Goal: Information Seeking & Learning: Find specific fact

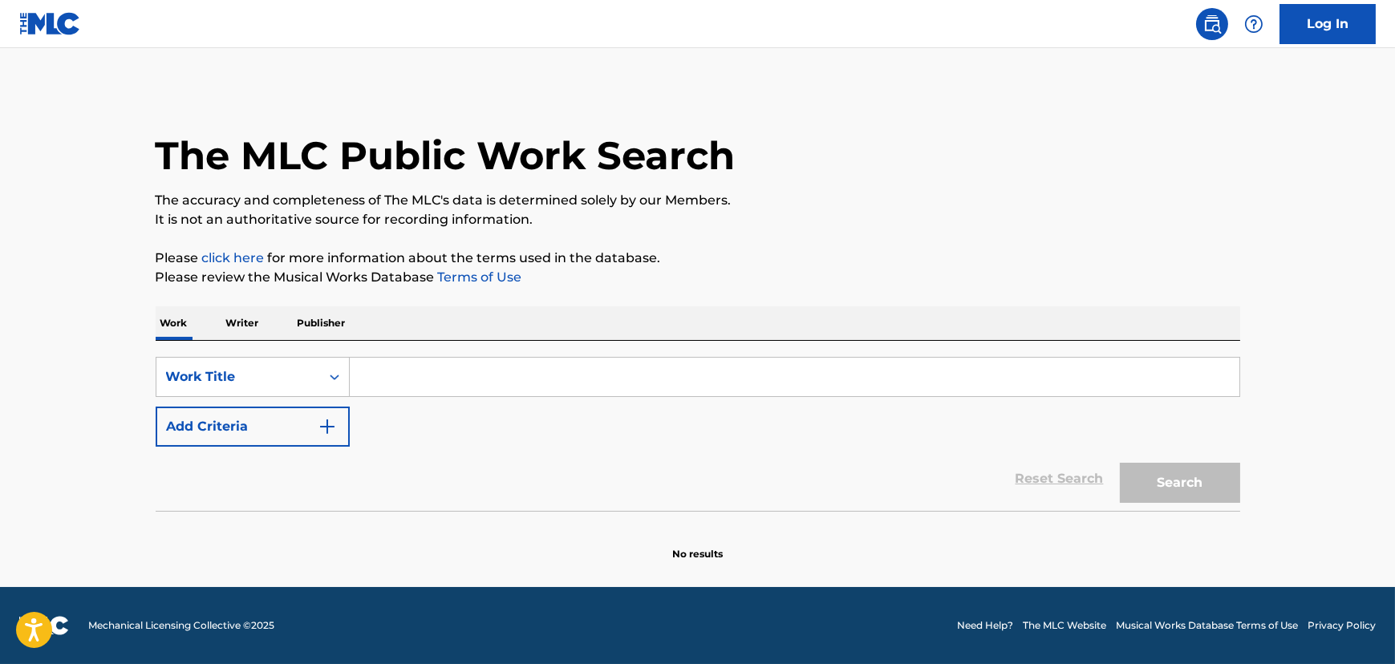
click at [364, 386] on input "Search Form" at bounding box center [795, 377] width 890 height 39
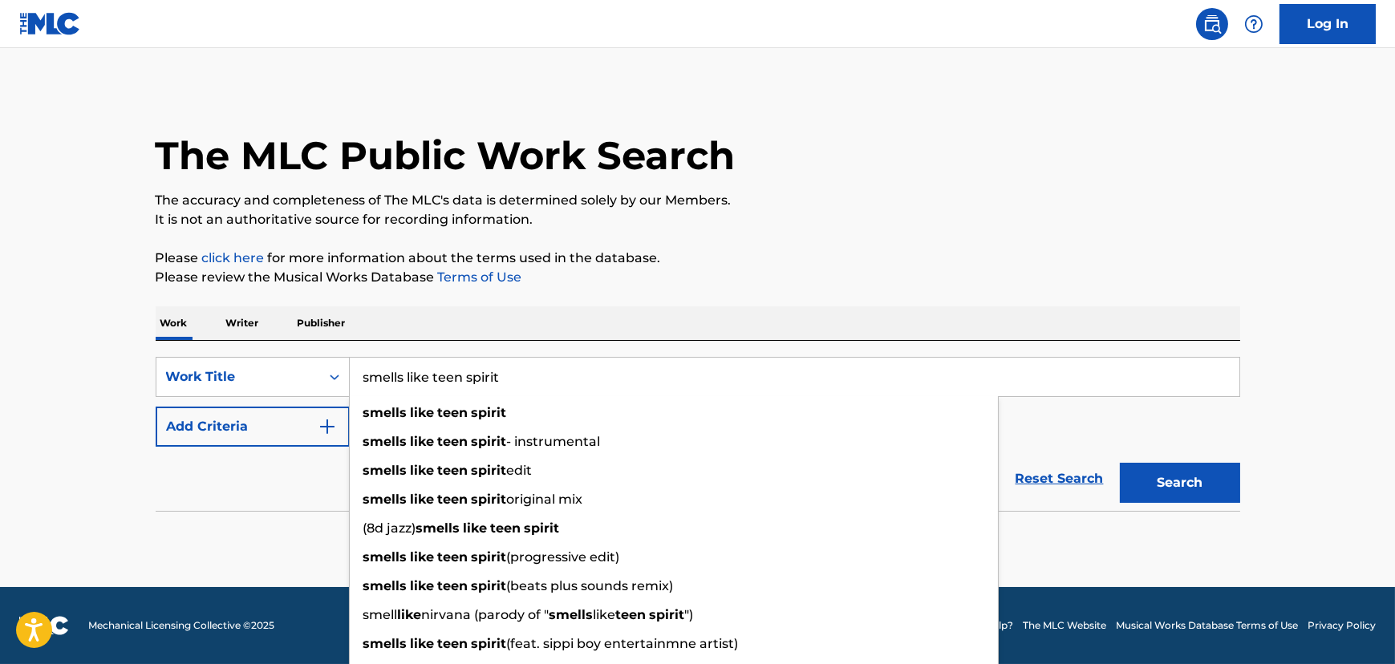
type input "smells like teen spirit"
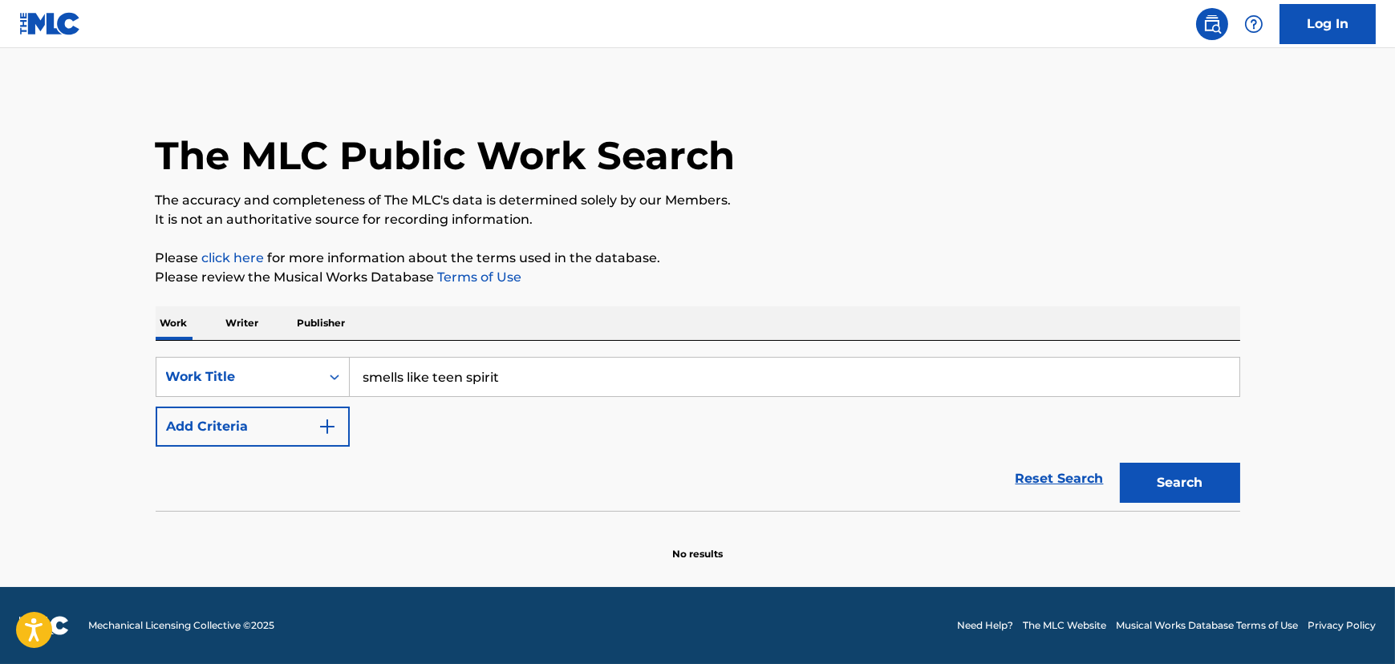
click at [328, 418] on img "Search Form" at bounding box center [327, 426] width 19 height 19
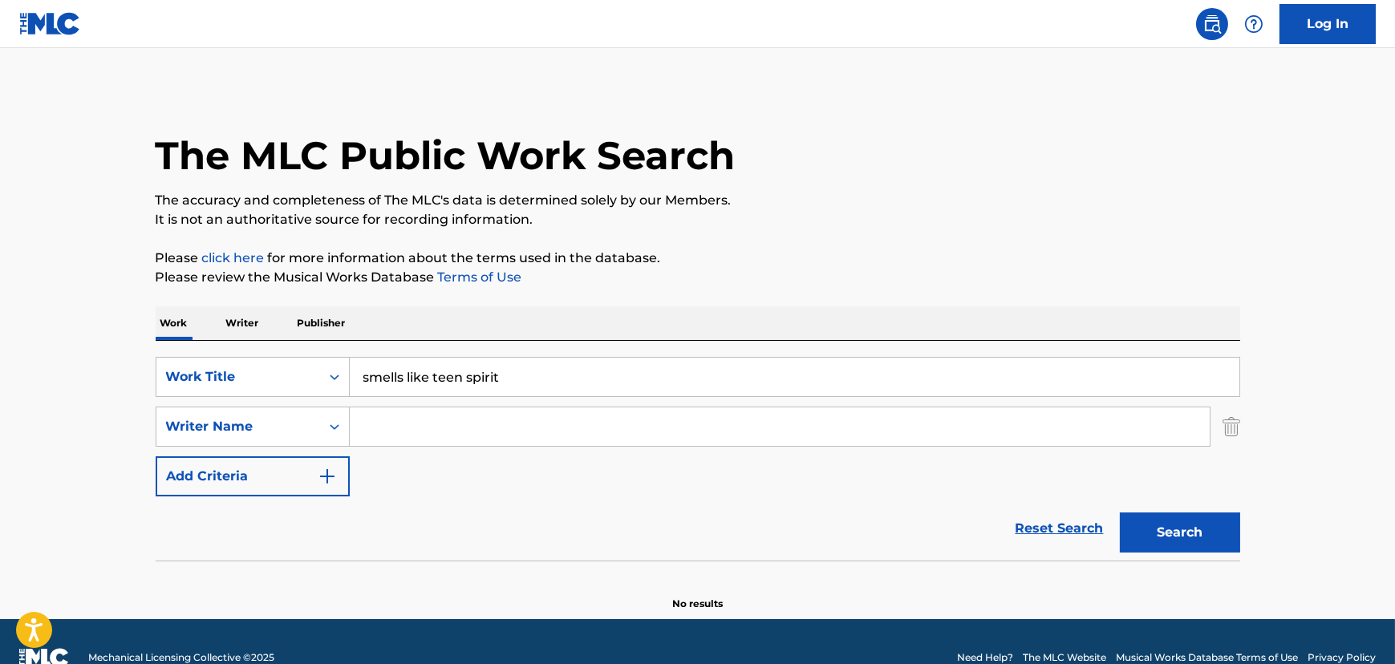
click at [404, 429] on input "Search Form" at bounding box center [780, 427] width 860 height 39
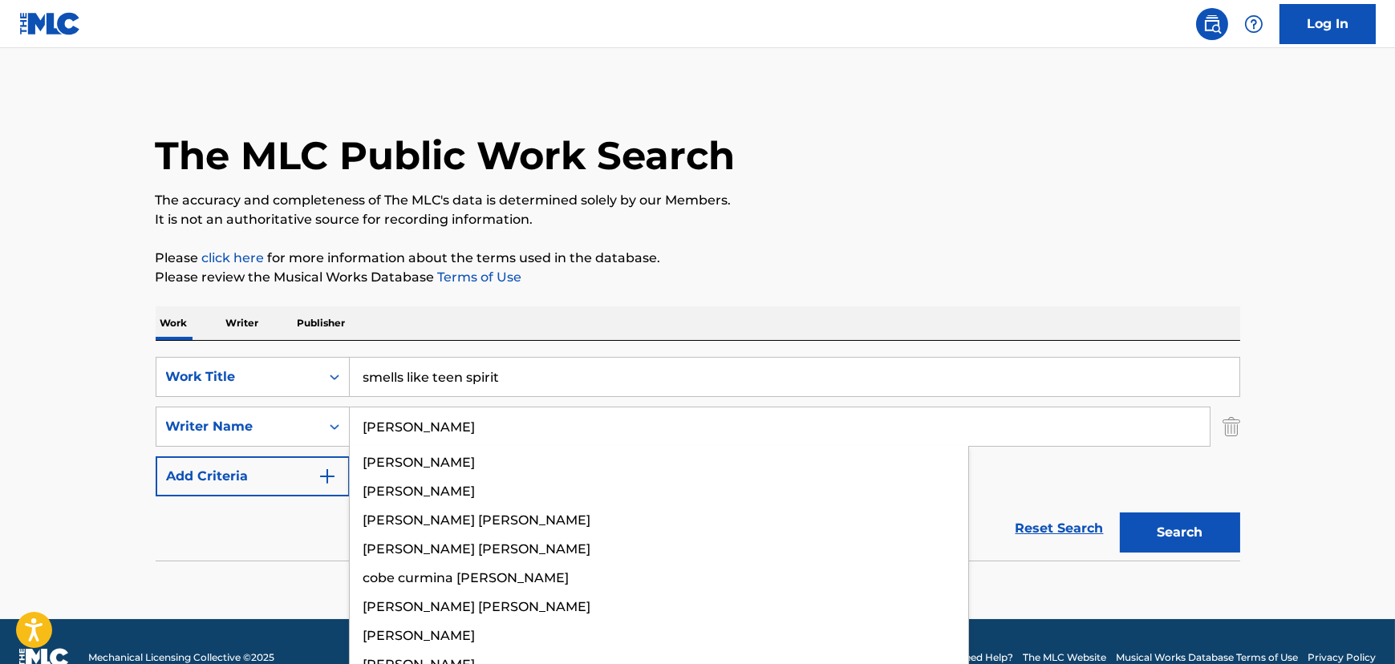
type input "cobain"
click at [1120, 513] on button "Search" at bounding box center [1180, 533] width 120 height 40
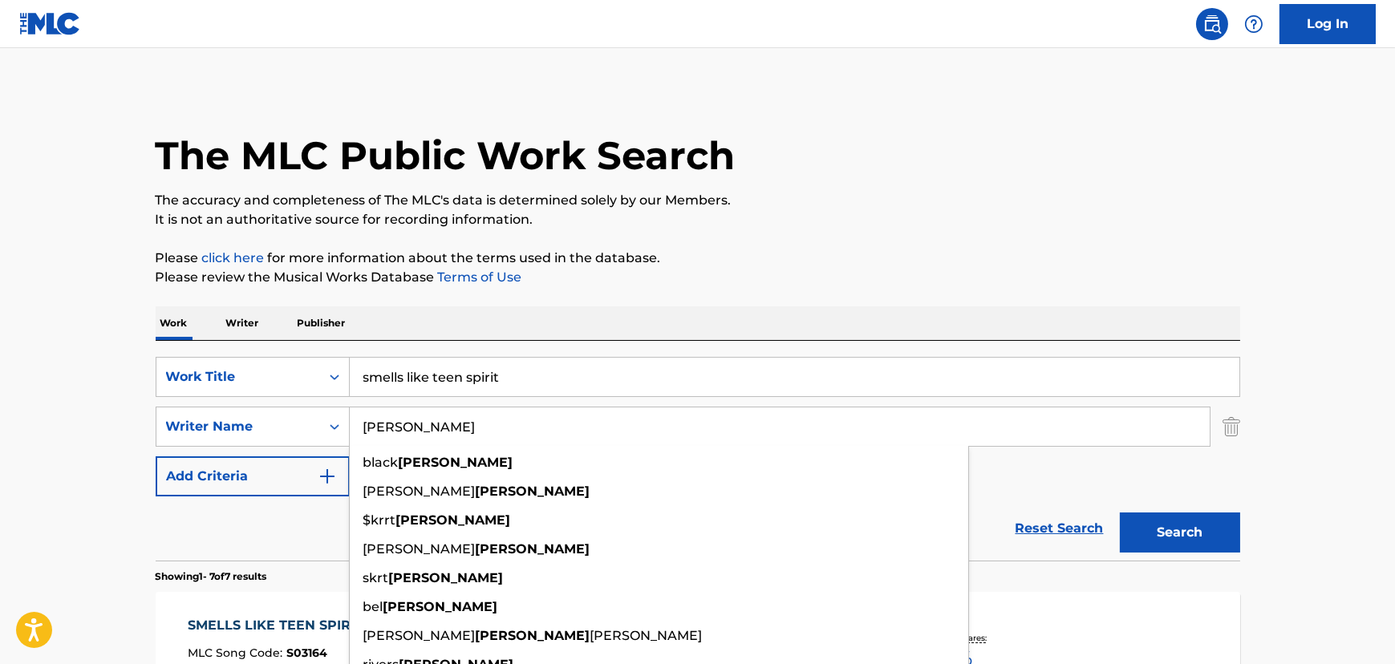
click at [295, 514] on div "Reset Search Search" at bounding box center [698, 529] width 1085 height 64
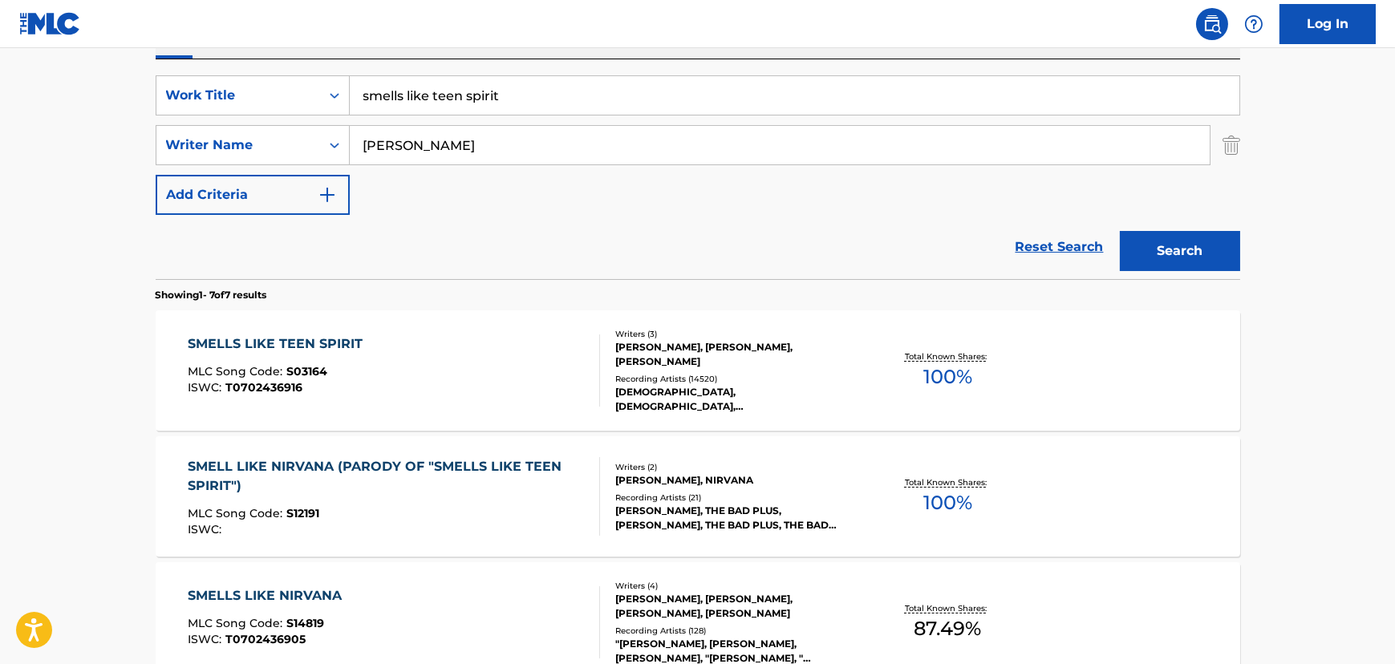
scroll to position [291, 0]
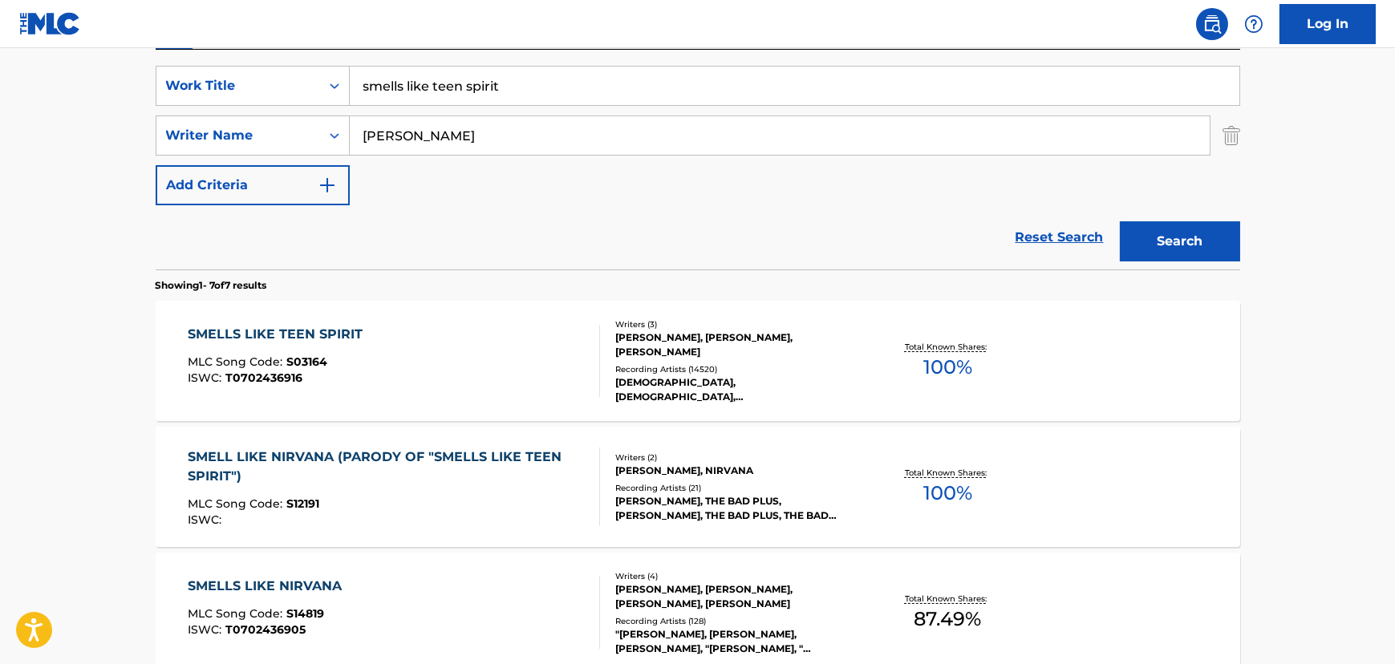
click at [502, 353] on div "SMELLS LIKE TEEN SPIRIT MLC Song Code : S03164 ISWC : T0702436916" at bounding box center [394, 361] width 412 height 72
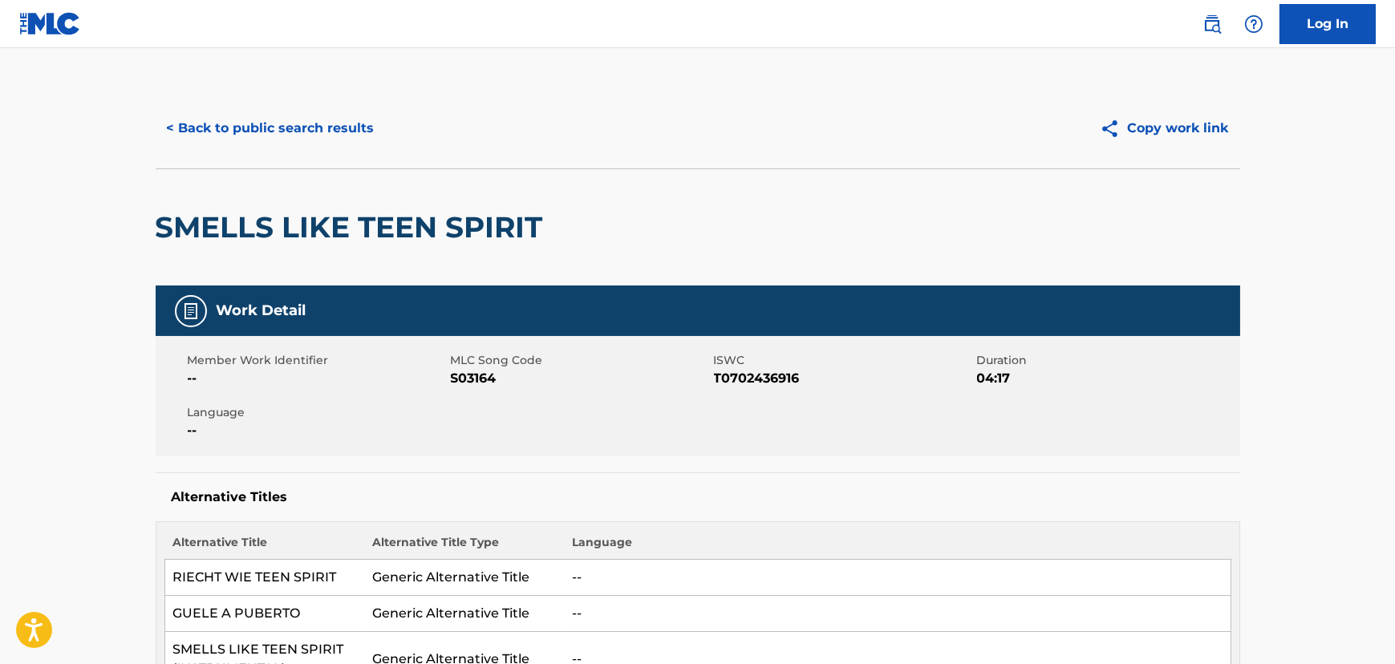
drag, startPoint x: 238, startPoint y: 139, endPoint x: 625, endPoint y: 134, distance: 386.7
click at [625, 134] on div "< Back to public search results" at bounding box center [427, 128] width 542 height 40
click at [626, 132] on div "< Back to public search results" at bounding box center [427, 128] width 542 height 40
click at [1204, 133] on button "Copy work link" at bounding box center [1165, 128] width 152 height 40
click at [258, 120] on button "< Back to public search results" at bounding box center [271, 128] width 230 height 40
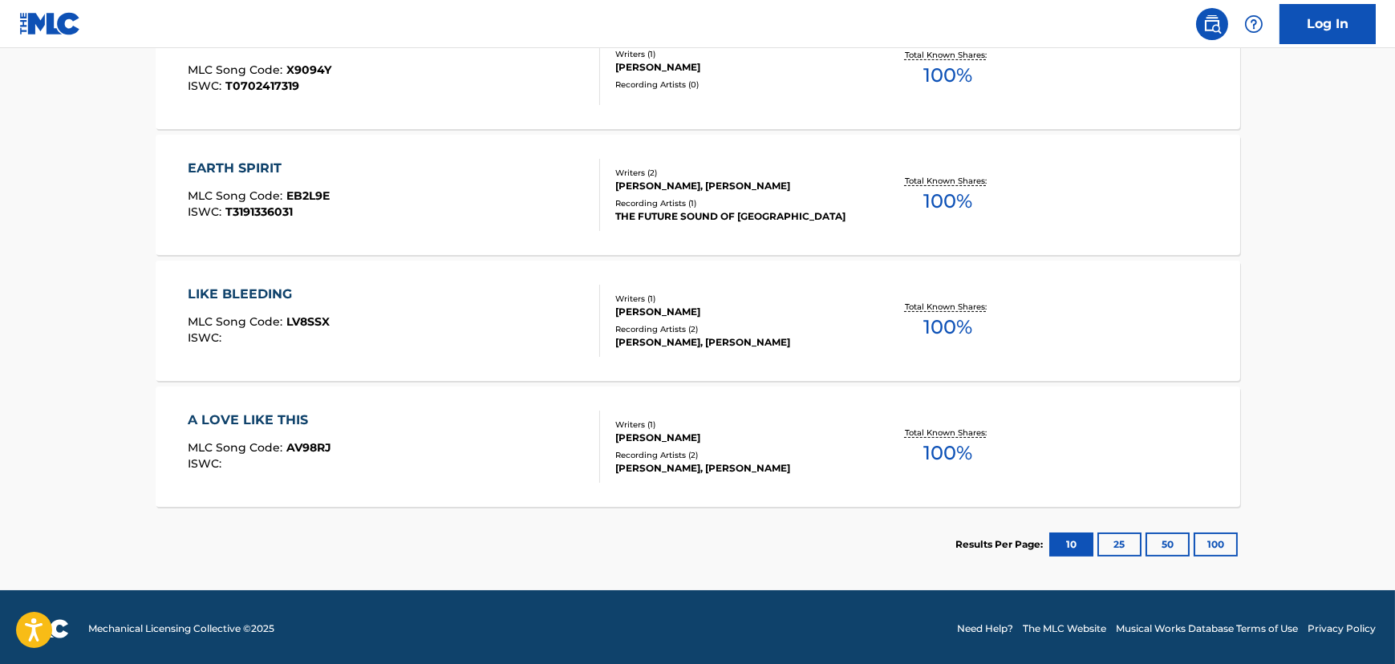
scroll to position [963, 0]
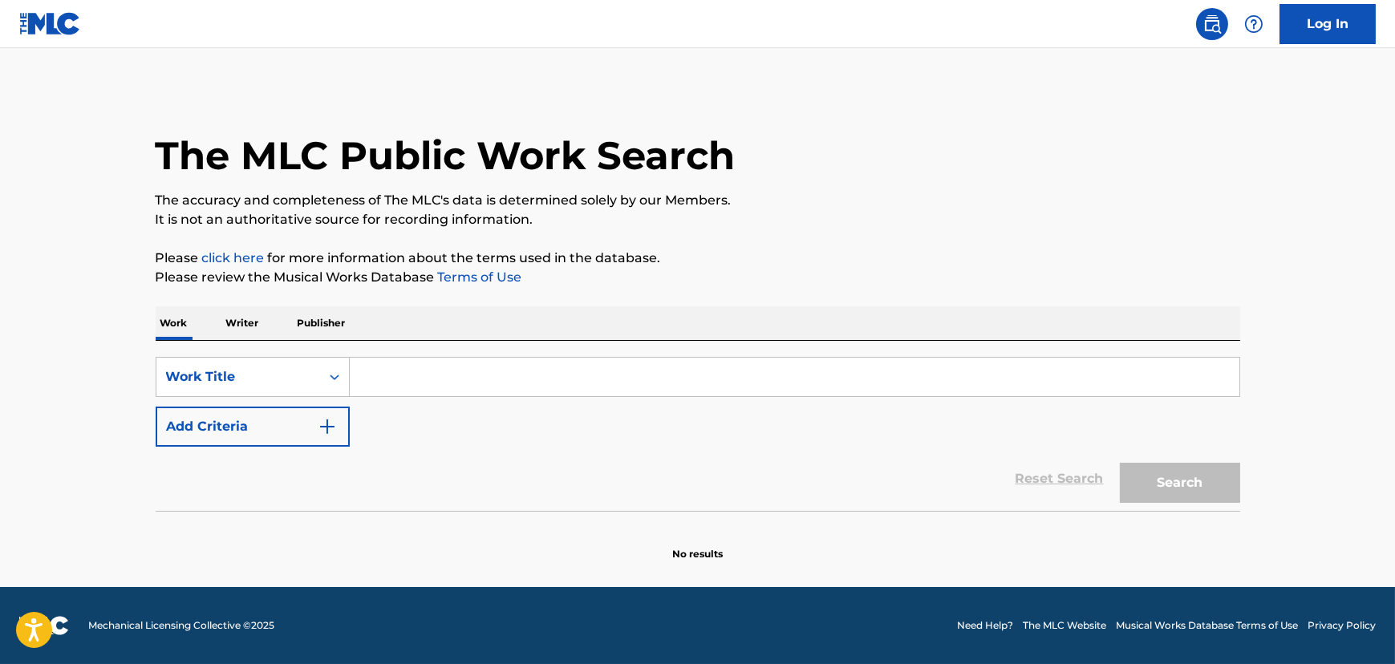
click at [382, 376] on input "Search Form" at bounding box center [795, 377] width 890 height 39
drag, startPoint x: 368, startPoint y: 322, endPoint x: 132, endPoint y: 321, distance: 235.9
click at [132, 321] on main "The MLC Public Work Search The accuracy and completeness of The MLC's data is d…" at bounding box center [697, 317] width 1395 height 539
click at [128, 290] on main "The MLC Public Work Search The accuracy and completeness of The MLC's data is d…" at bounding box center [697, 317] width 1395 height 539
